Goal: Task Accomplishment & Management: Manage account settings

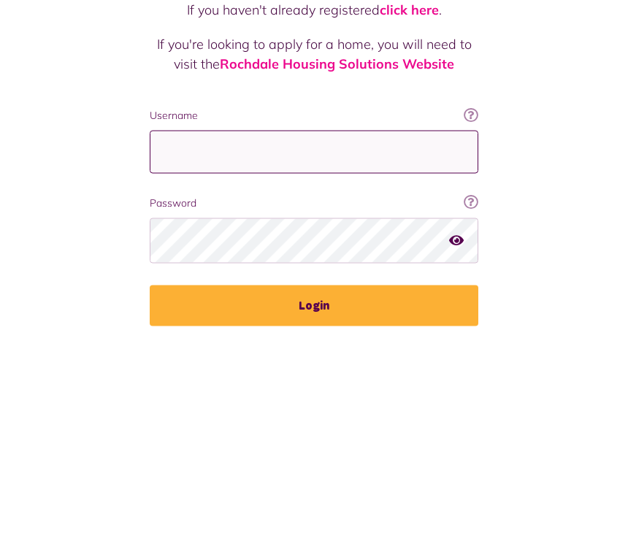
type input "**********"
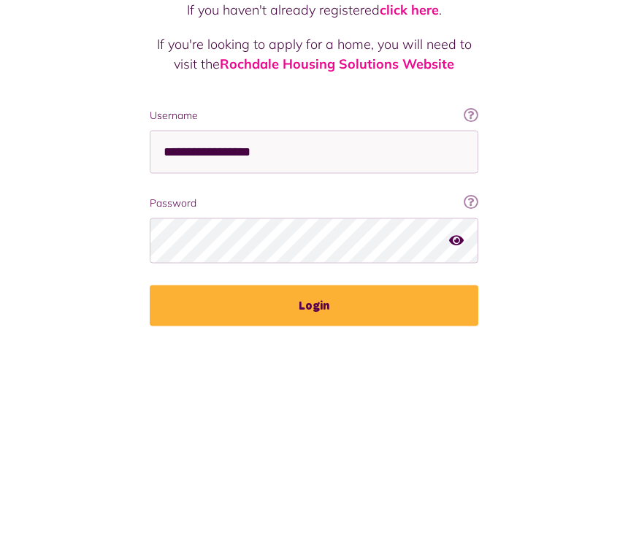
click at [314, 476] on button "Login" at bounding box center [314, 496] width 329 height 41
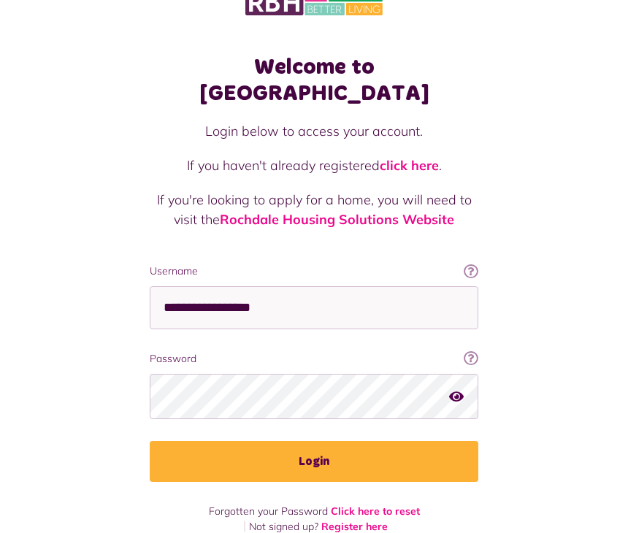
click at [283, 442] on button "Login" at bounding box center [314, 462] width 329 height 41
click at [291, 442] on button "Login" at bounding box center [314, 462] width 329 height 41
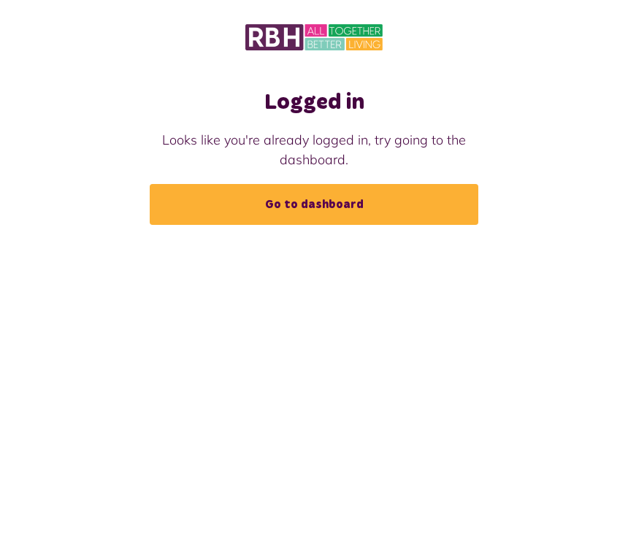
scroll to position [31, 0]
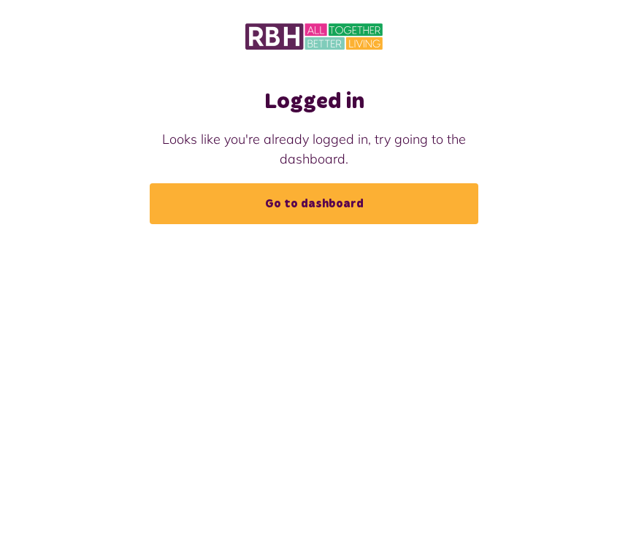
click at [288, 184] on link "Go to dashboard" at bounding box center [314, 204] width 329 height 41
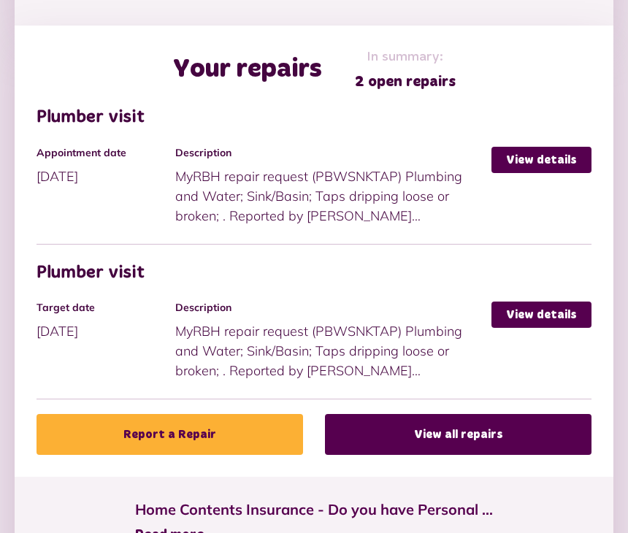
scroll to position [789, 0]
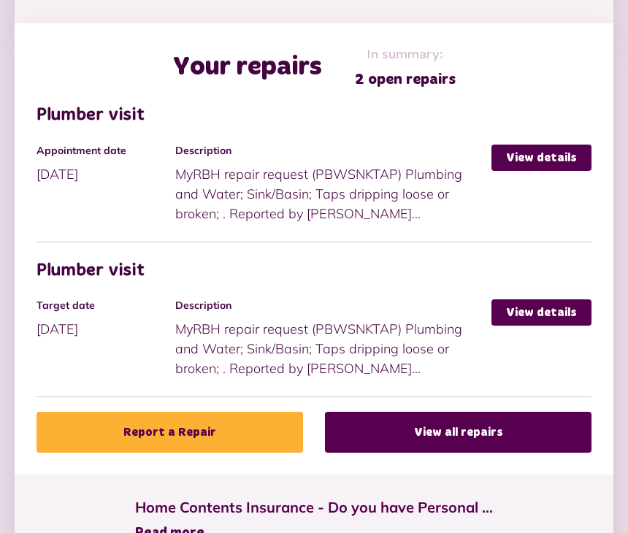
click at [531, 160] on link "View details" at bounding box center [541, 158] width 100 height 26
